Goal: Information Seeking & Learning: Learn about a topic

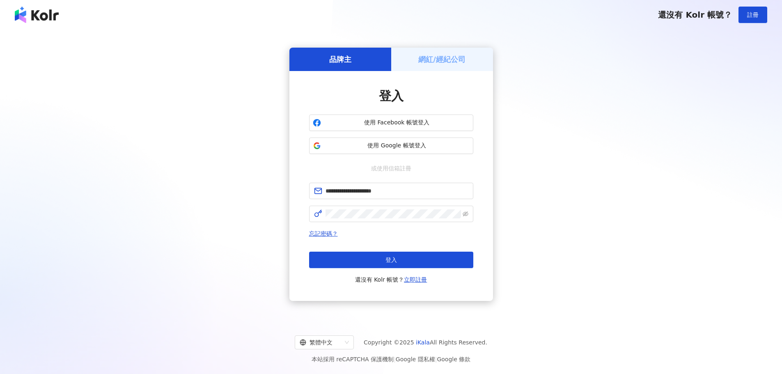
click at [412, 259] on button "登入" at bounding box center [391, 260] width 164 height 16
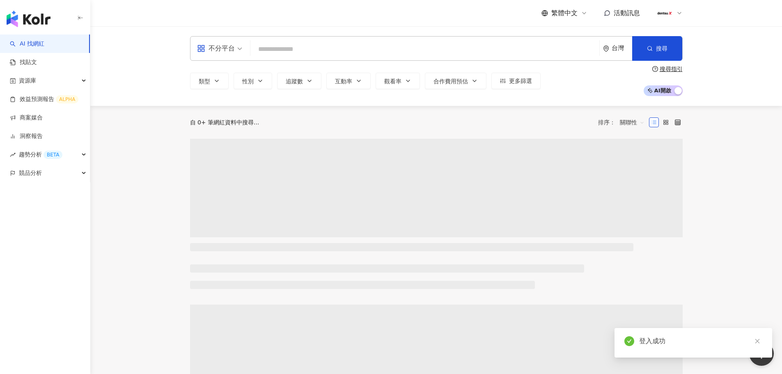
click at [298, 53] on input "search" at bounding box center [425, 49] width 342 height 16
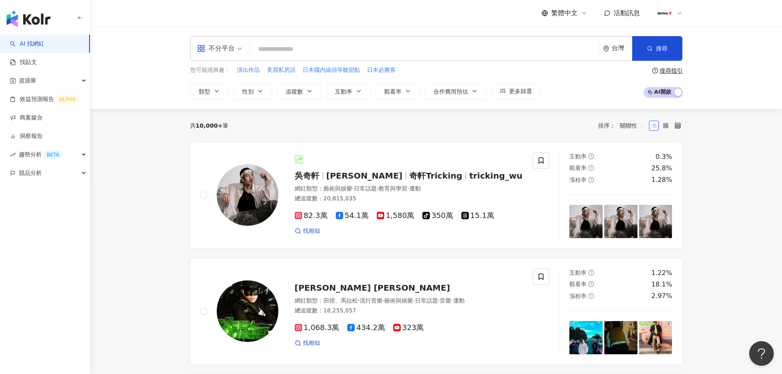
click at [285, 55] on input "search" at bounding box center [425, 49] width 342 height 16
type input "*"
type input "***"
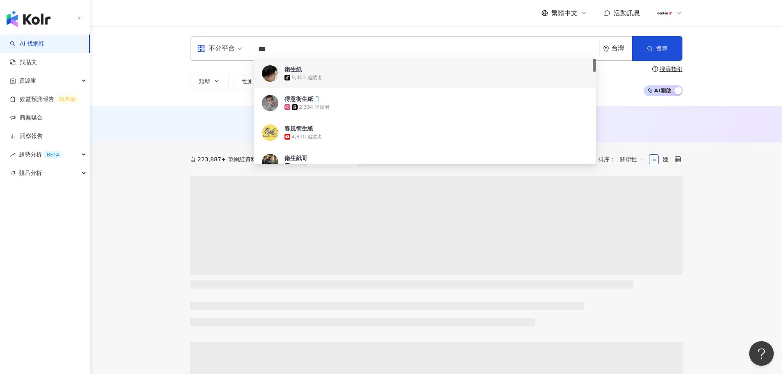
click at [156, 116] on div "AI 推薦 ： 無結果，請嘗試搜尋其他語言關鍵字或條件" at bounding box center [435, 124] width 691 height 37
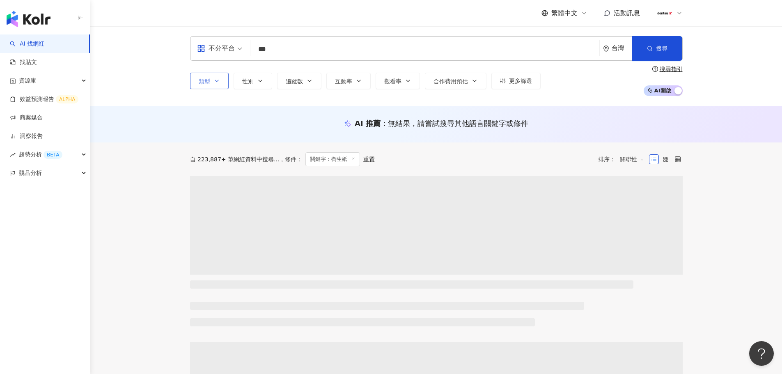
click at [221, 85] on button "類型" at bounding box center [209, 81] width 39 height 16
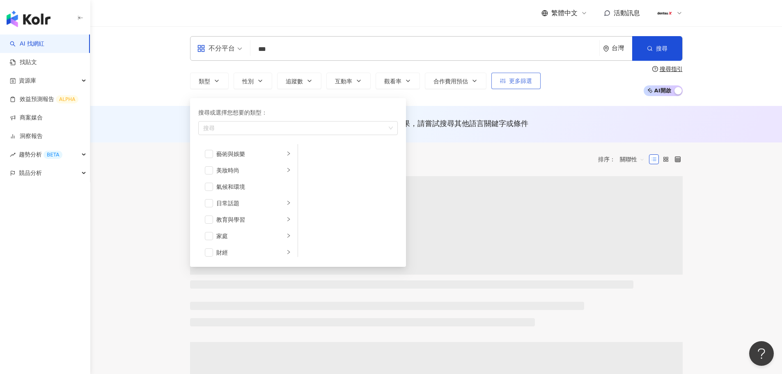
click at [163, 89] on div "不分平台 *** 台灣 搜尋 0aa0d479-d9a6-4e46-8bd7-57fee8fd1aad 78b479be-2a90-4f19-9854-138…" at bounding box center [435, 66] width 691 height 80
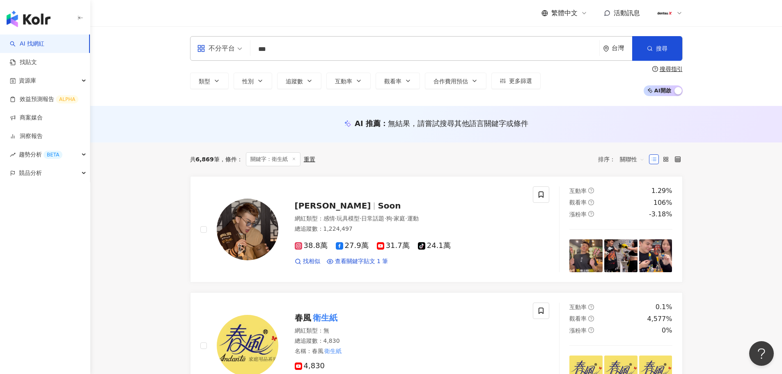
click at [576, 81] on div "類型 搜尋或選擇您想要的類型： 搜尋 藝術與娛樂 美妝時尚 氣候和環境 日常話題 教育與學習 家庭 財經 美食 命理占卜 遊戲 法政社會 生活風格 影視娛樂 …" at bounding box center [436, 81] width 492 height 30
click at [523, 80] on span "更多篩選" at bounding box center [520, 81] width 23 height 7
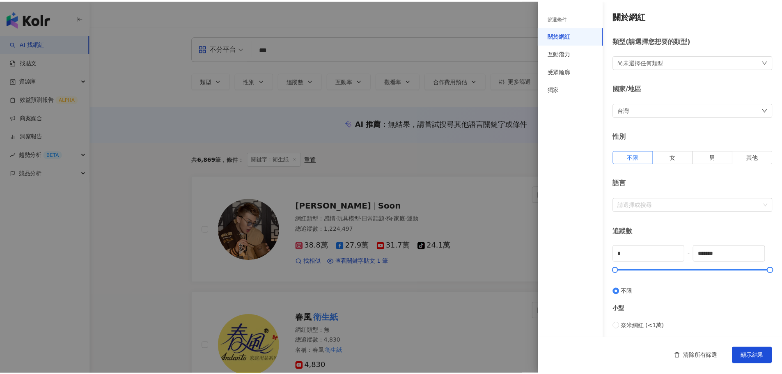
scroll to position [246, 0]
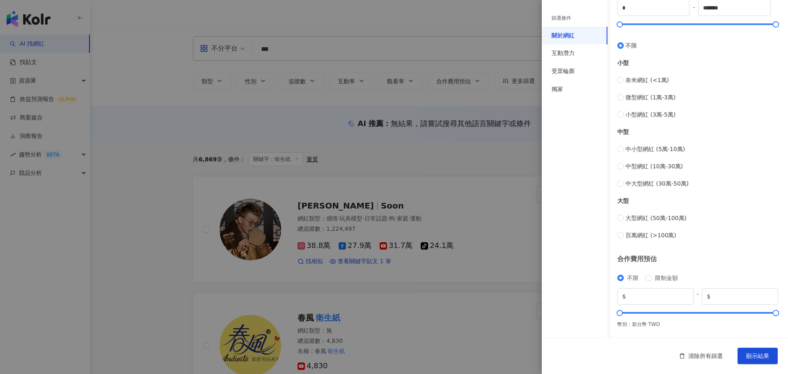
click at [153, 152] on div at bounding box center [394, 187] width 788 height 374
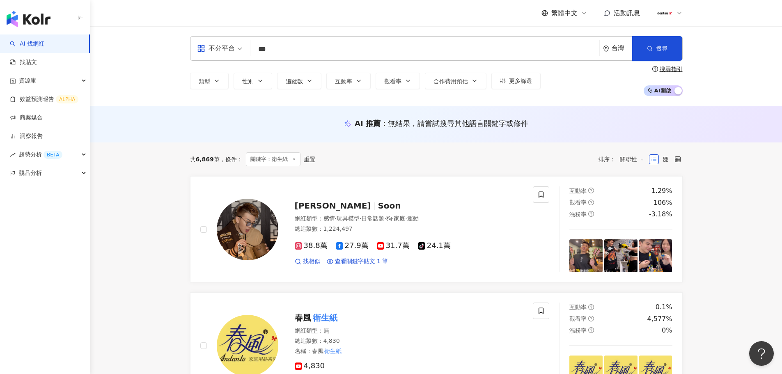
drag, startPoint x: 222, startPoint y: 159, endPoint x: 229, endPoint y: 157, distance: 6.9
click at [222, 159] on span "條件 ：" at bounding box center [231, 159] width 23 height 7
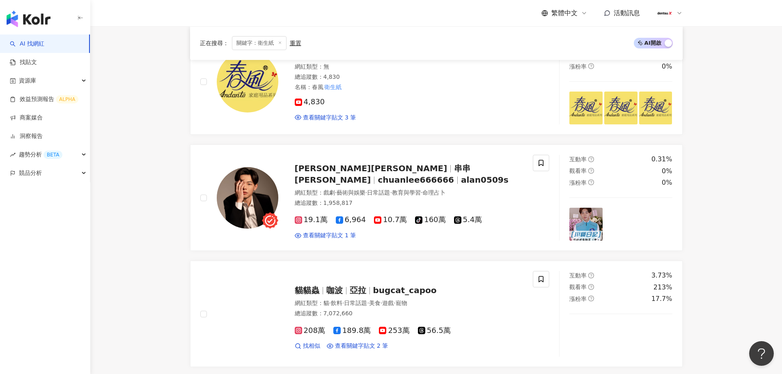
scroll to position [123, 0]
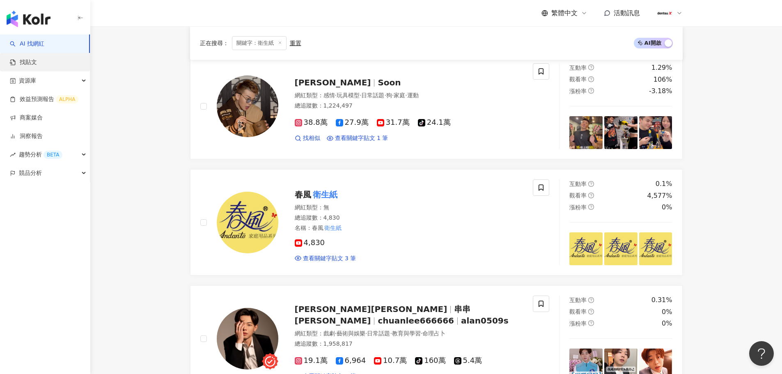
click at [37, 66] on link "找貼文" at bounding box center [23, 62] width 27 height 8
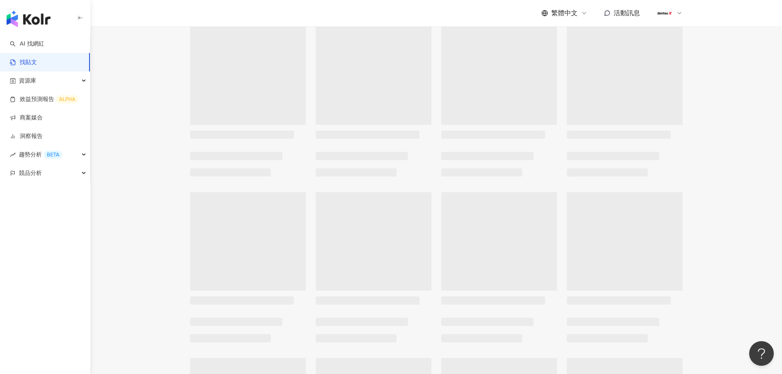
click at [30, 64] on link "找貼文" at bounding box center [23, 62] width 27 height 8
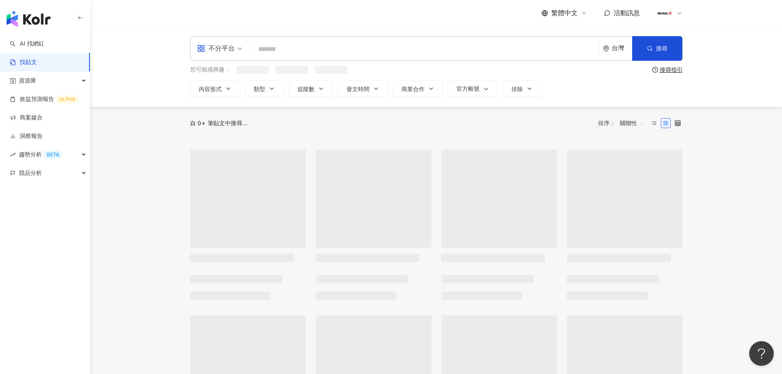
click at [277, 47] on input "search" at bounding box center [425, 49] width 342 height 18
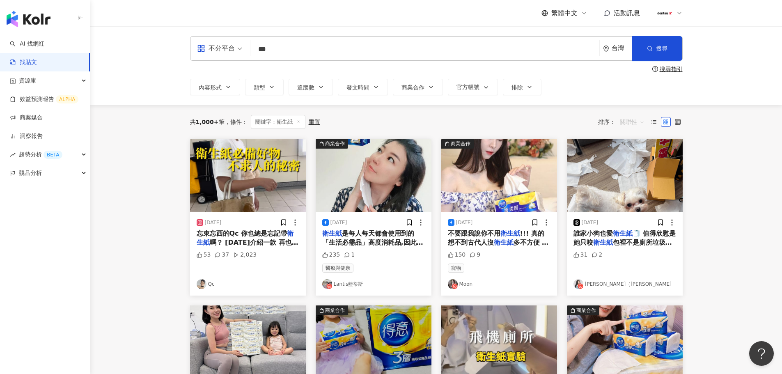
click at [628, 119] on span "關聯性" at bounding box center [632, 121] width 25 height 13
click at [635, 208] on div "發文時間" at bounding box center [633, 208] width 23 height 9
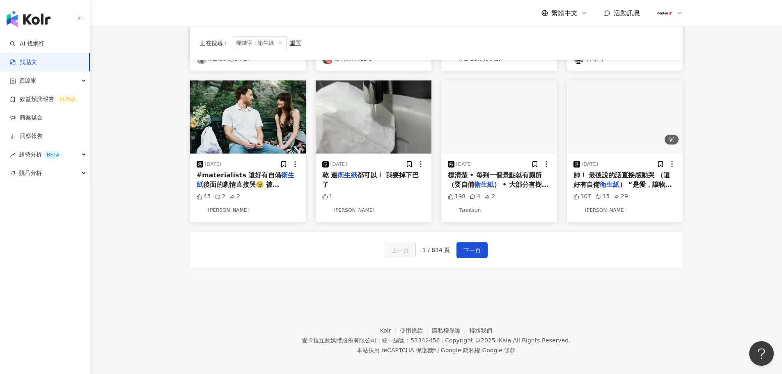
scroll to position [401, 0]
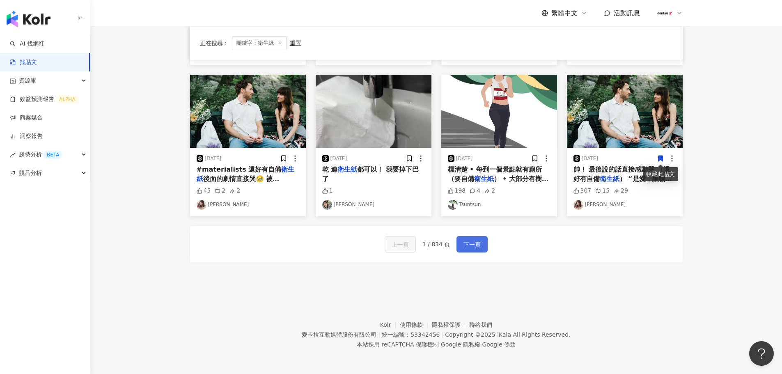
click at [465, 242] on span "下一頁" at bounding box center [471, 245] width 17 height 10
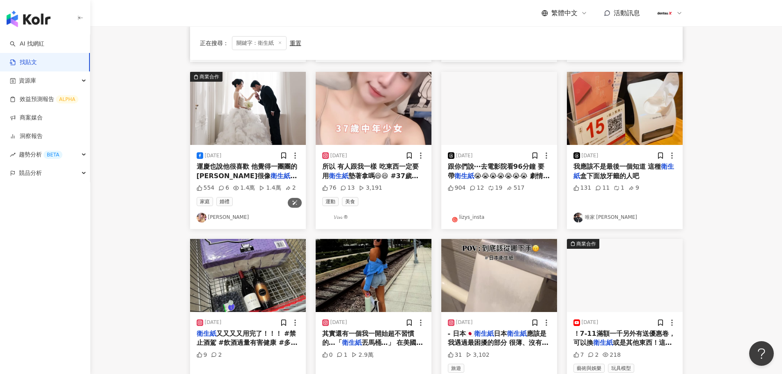
scroll to position [246, 0]
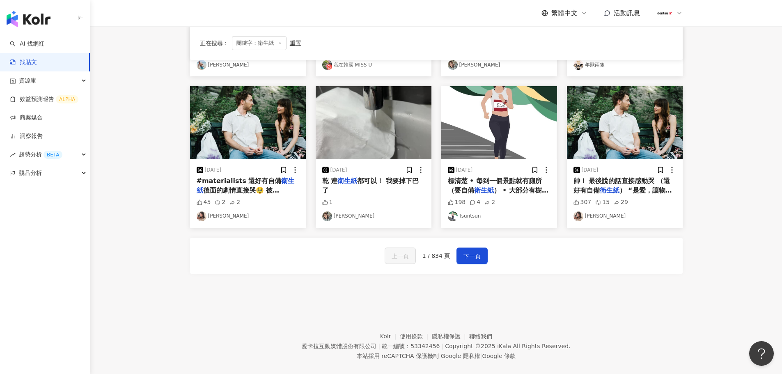
scroll to position [401, 0]
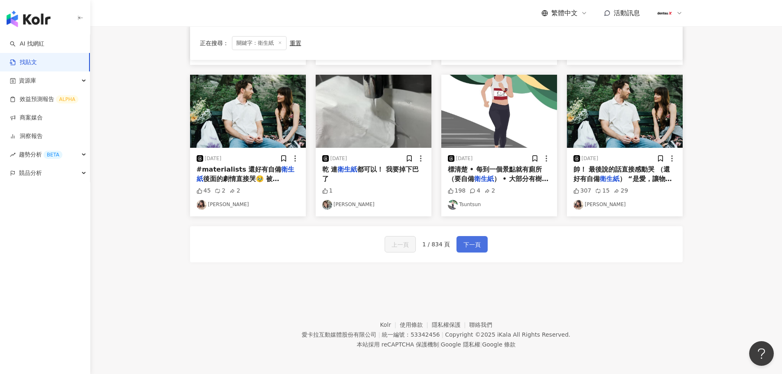
click at [471, 247] on span "下一頁" at bounding box center [471, 245] width 17 height 10
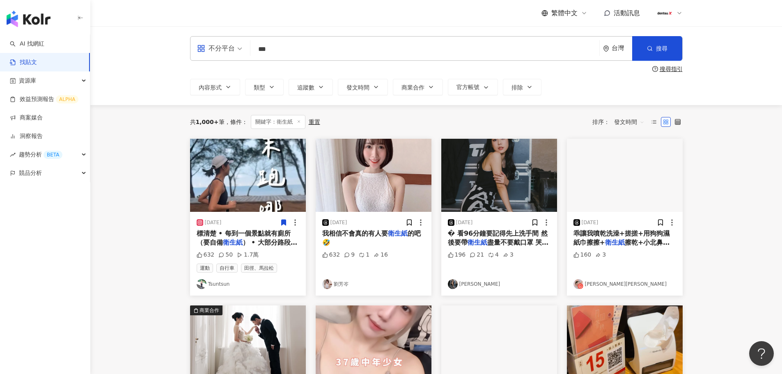
scroll to position [205, 0]
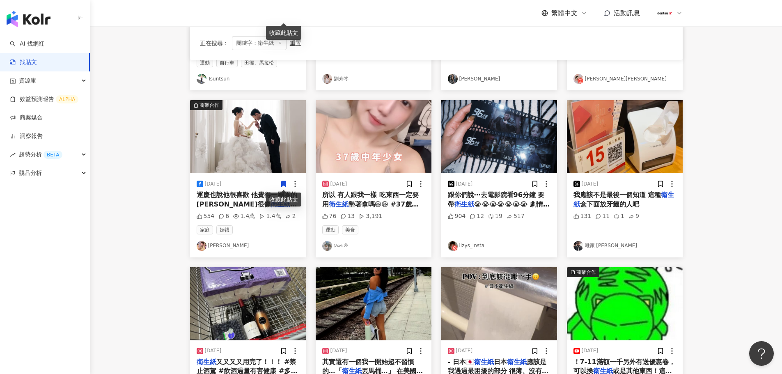
click at [253, 197] on span "運慶也說他很喜歡 他覺得一團團的[PERSON_NAME]很像" at bounding box center [247, 199] width 101 height 17
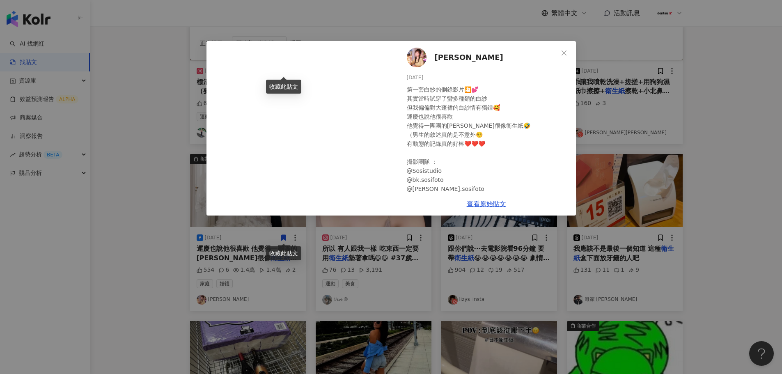
scroll to position [82, 0]
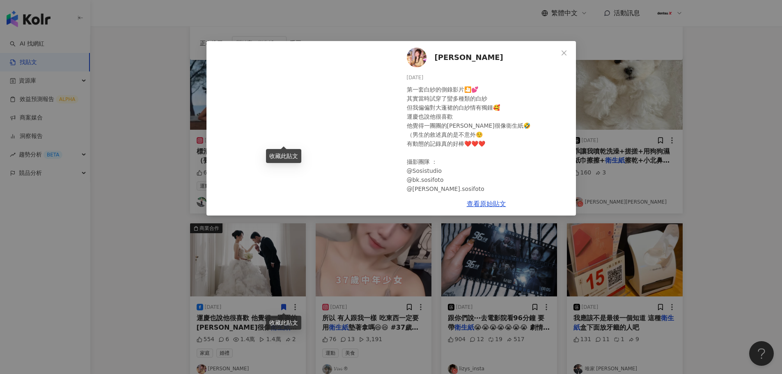
click at [652, 21] on div "洪詩 [DATE] 第一套白紗的側錄影片🎦💕 其實當時試穿了蠻多種類的白紗 但我偏偏對大蓬裙的白紗情有獨鍾🥰 運慶也說他很喜歡 他覺得一團團的[PERSON_…" at bounding box center [391, 187] width 782 height 374
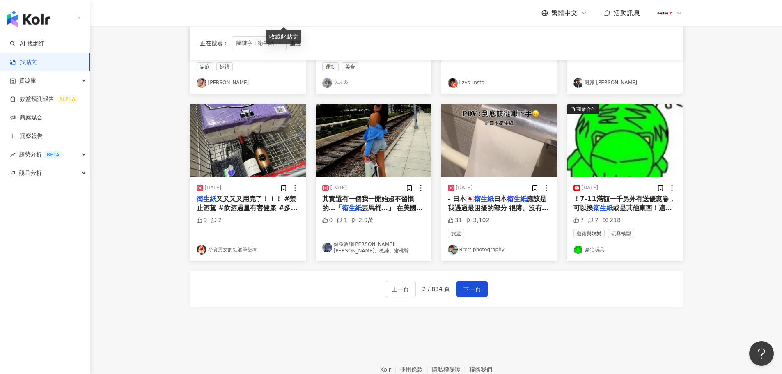
scroll to position [369, 0]
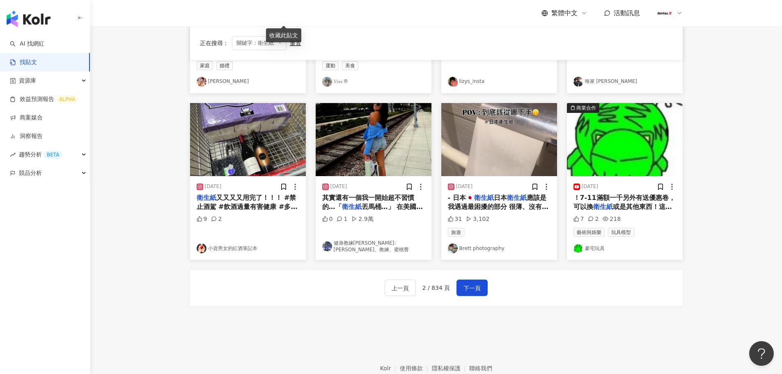
click at [383, 203] on span "丟馬桶…」 在美國，不僅物價讓我大開眼界。 生活習慣也是，好加在我是一個可以適應環境的人🤣 在美國，我也沒有聽過有人會因為你的外在而批評你的 但，我相信、每個…" at bounding box center [373, 345] width 103 height 284
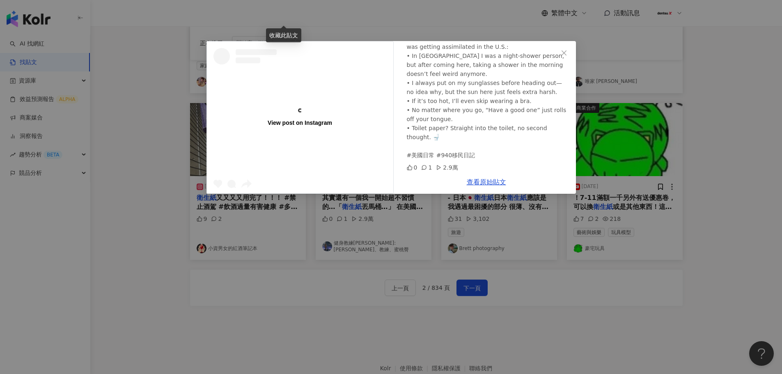
scroll to position [165, 0]
click at [488, 178] on link "查看原始貼文" at bounding box center [486, 182] width 39 height 8
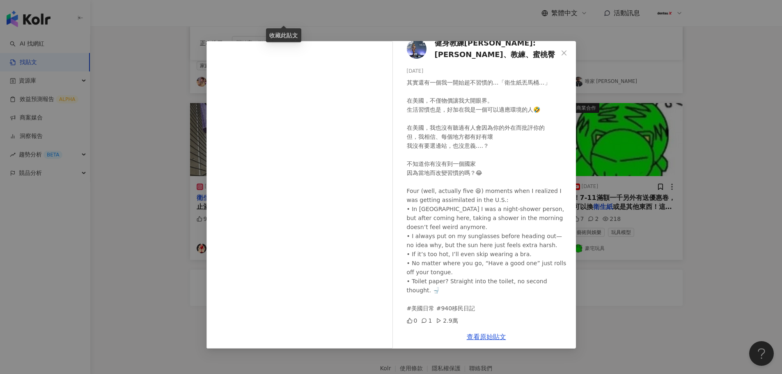
click at [743, 234] on div "健身教練[PERSON_NAME]: [PERSON_NAME]、教練、蜜桃臀 [DATE] 0 1 2.9萬 查看原始貼文" at bounding box center [391, 187] width 782 height 374
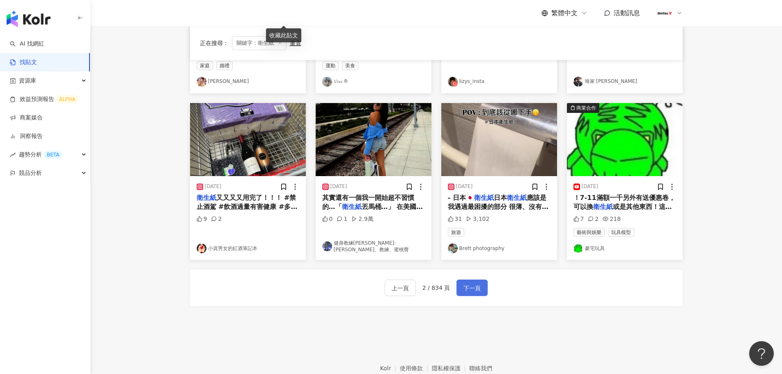
click at [470, 286] on span "下一頁" at bounding box center [471, 288] width 17 height 10
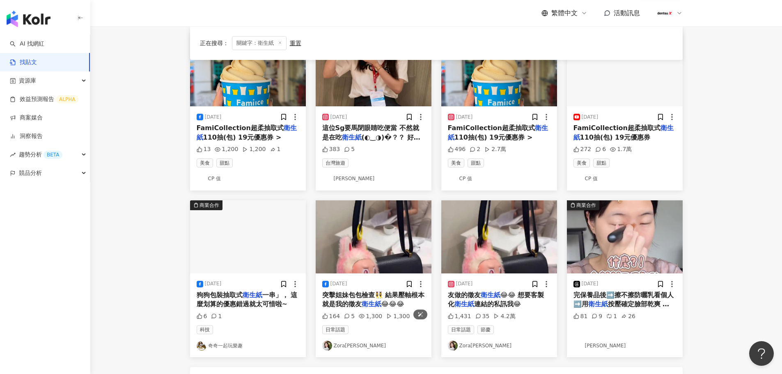
scroll to position [397, 0]
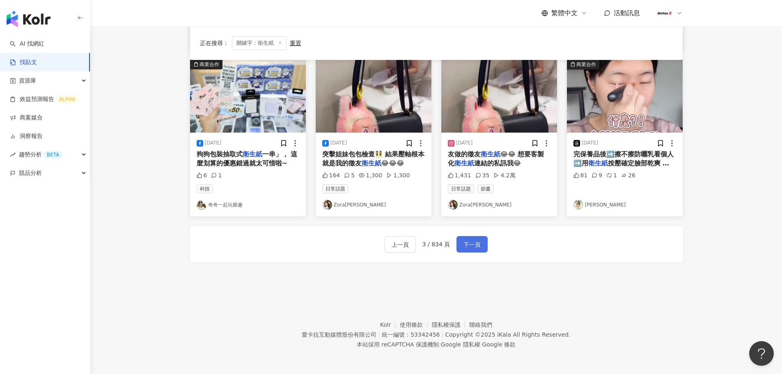
click at [463, 246] on span "下一頁" at bounding box center [471, 245] width 17 height 10
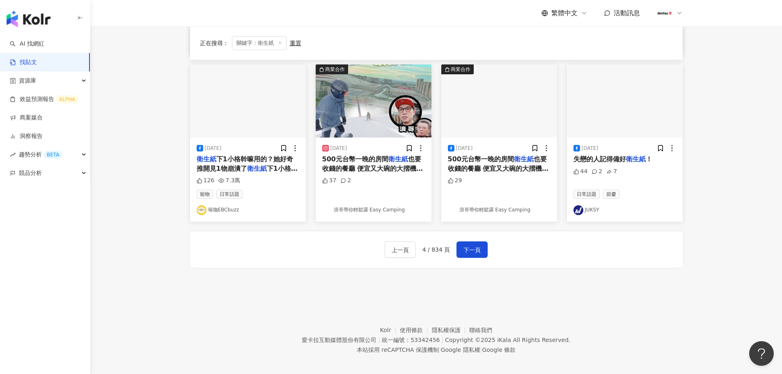
scroll to position [413, 0]
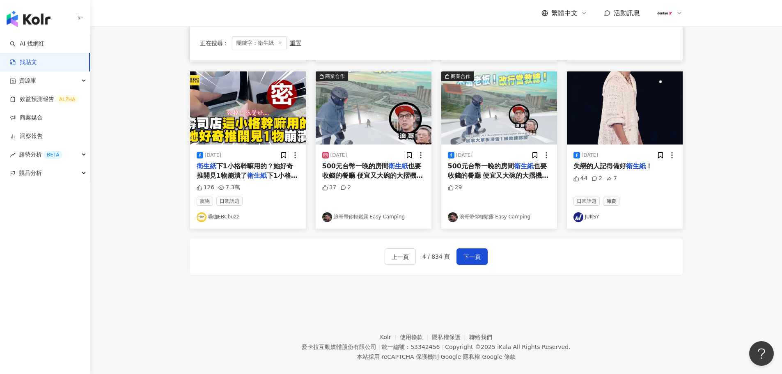
click at [663, 218] on div "商業合作 [DATE] 完保養品後➡️擦不擦防曬乳看個人 ➡️用 衛生紙 按壓確定臉部乾爽 ➡️直接上礦物粉 2,487 1,202 9.2萬 美妝時尚 彩妝…" at bounding box center [436, 0] width 492 height 549
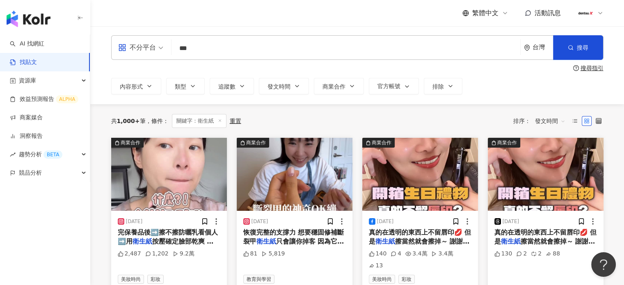
scroll to position [0, 0]
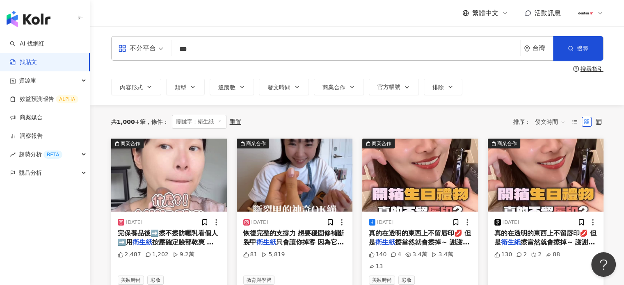
click at [158, 53] on div "不分平台 衛生紙 *** 台灣 搜尋" at bounding box center [357, 48] width 492 height 25
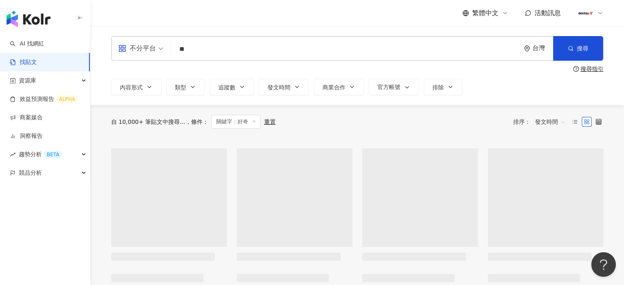
click at [225, 49] on input "**" at bounding box center [346, 49] width 342 height 18
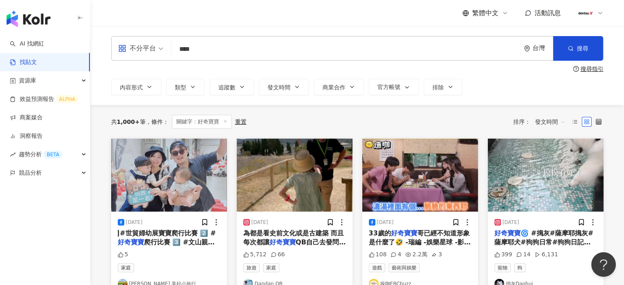
click at [496, 81] on div "內容形式 類型 追蹤數 發文時間 商業合作 官方帳號 排除" at bounding box center [357, 87] width 492 height 16
click at [267, 46] on input "****" at bounding box center [346, 49] width 342 height 18
type input "**********"
